Goal: Task Accomplishment & Management: Complete application form

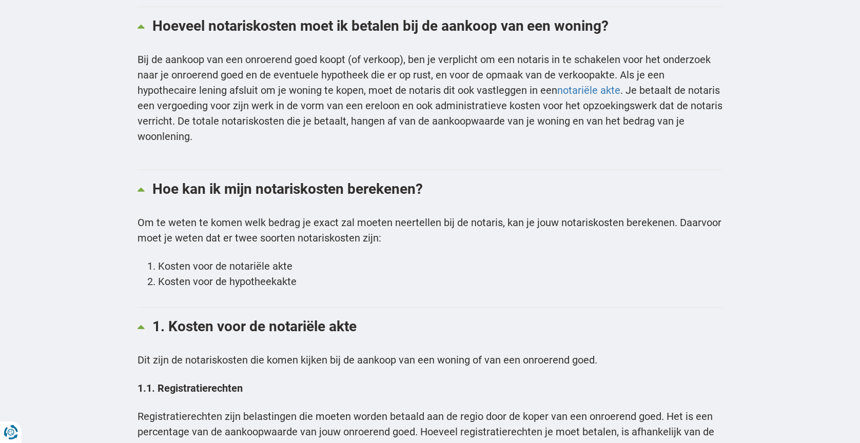
click at [241, 266] on li "Kosten voor de notariële akte" at bounding box center [440, 266] width 565 height 15
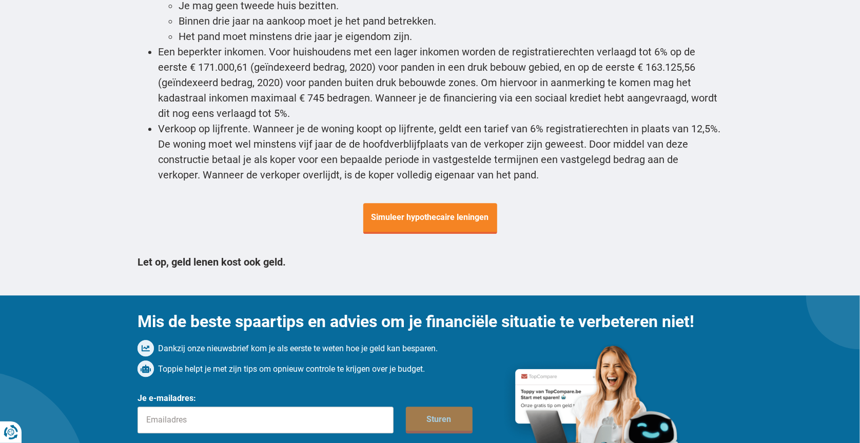
scroll to position [3798, 0]
click at [419, 203] on span "Simuleer hypothecaire leningen" at bounding box center [430, 218] width 134 height 31
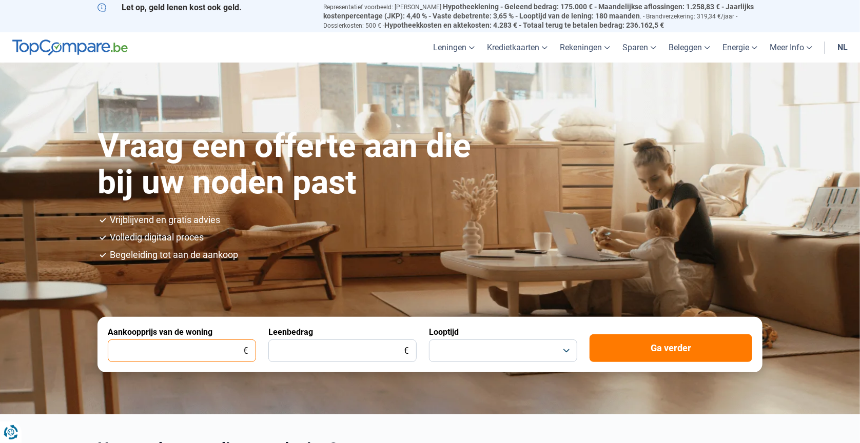
click at [217, 351] on input "Aankoopprijs van de woning" at bounding box center [182, 351] width 148 height 23
type input "399.000"
click at [375, 351] on input "Leenbedrag" at bounding box center [342, 351] width 148 height 23
type input "90.000"
click at [458, 350] on button "button" at bounding box center [503, 351] width 148 height 23
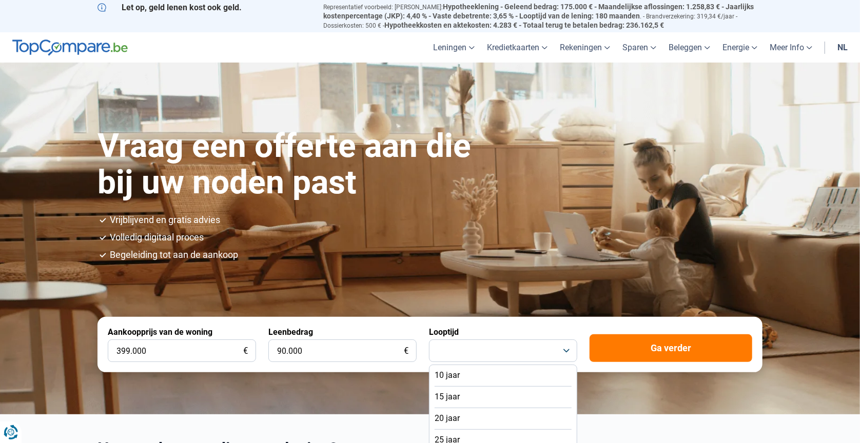
click at [477, 371] on li "10 jaar" at bounding box center [503, 376] width 137 height 22
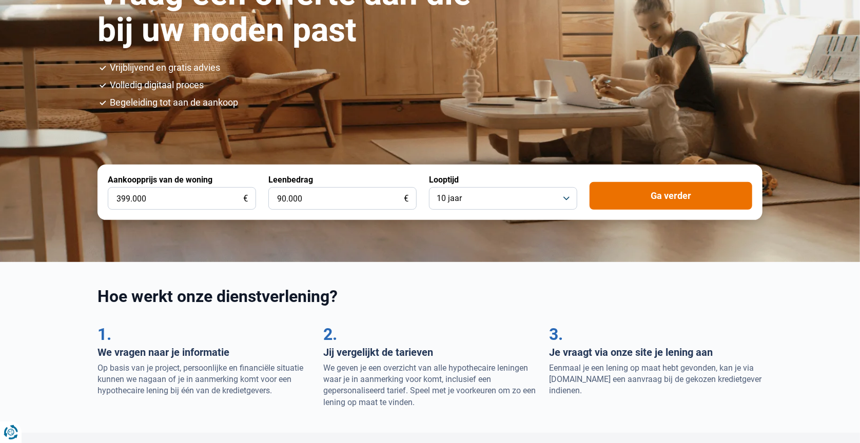
scroll to position [51, 0]
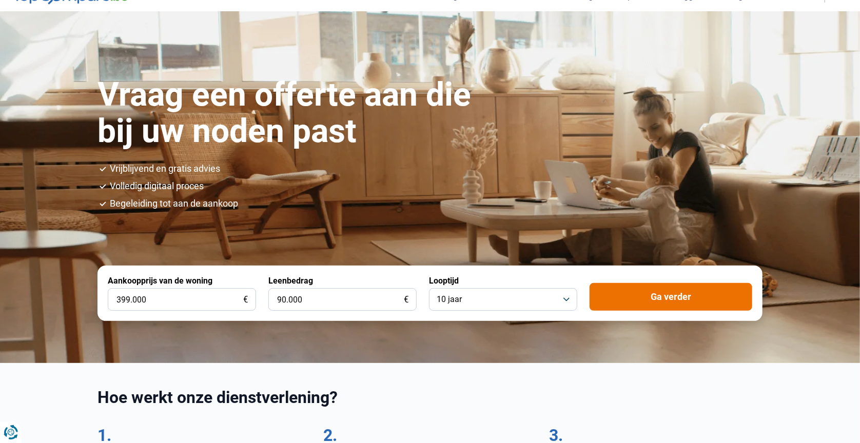
click at [663, 301] on button "Ga verder" at bounding box center [671, 297] width 163 height 28
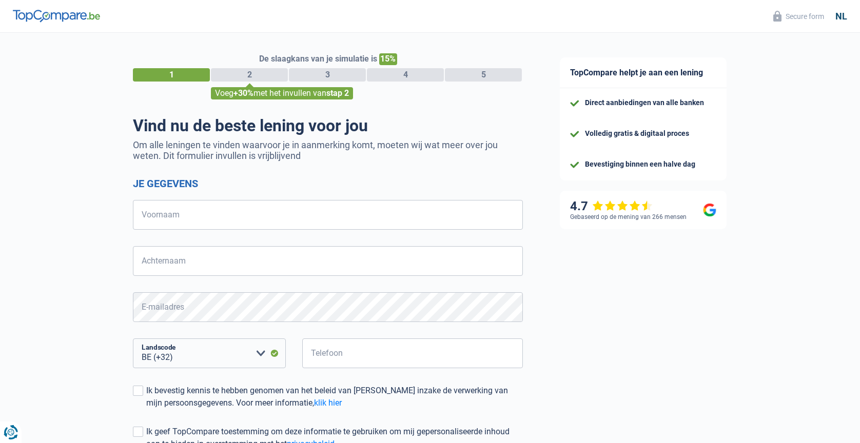
select select "32"
